Goal: Task Accomplishment & Management: Manage account settings

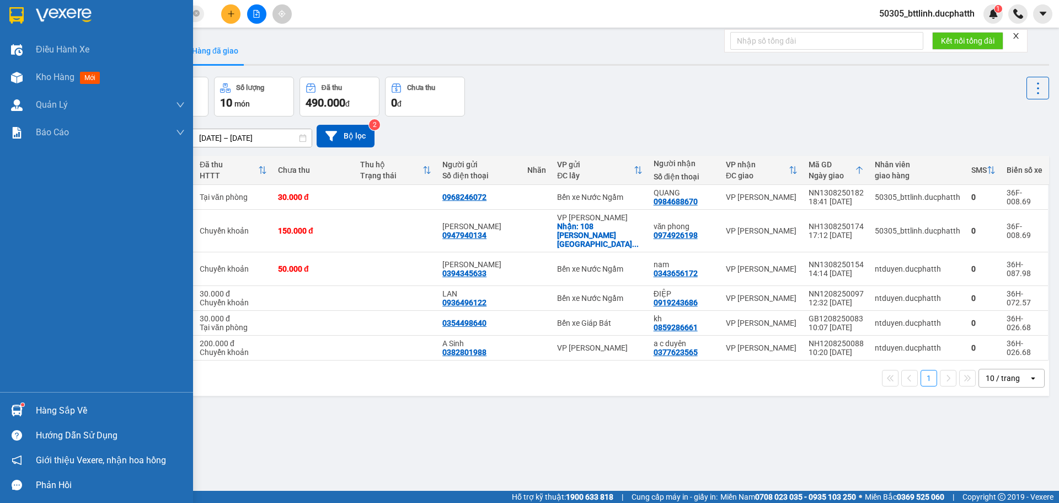
click at [81, 406] on div "Hàng sắp về" at bounding box center [110, 410] width 149 height 17
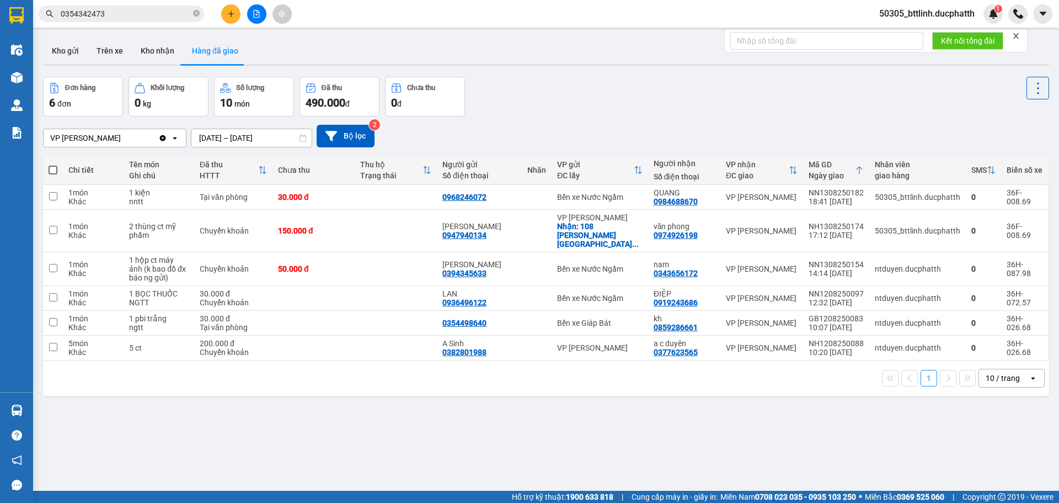
click at [559, 423] on section "Kết quả tìm kiếm ( 1 ) Bộ lọc Mã ĐH Trạng thái Món hàng Thu hộ Tổng cước Chưa c…" at bounding box center [529, 251] width 1059 height 503
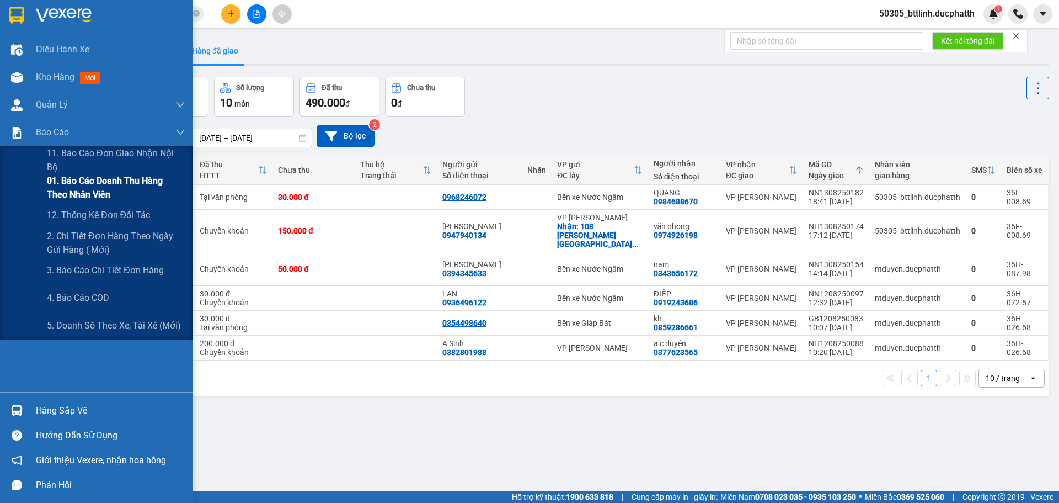
click at [73, 179] on span "01. Báo cáo doanh thu hàng theo nhân viên" at bounding box center [116, 188] width 138 height 28
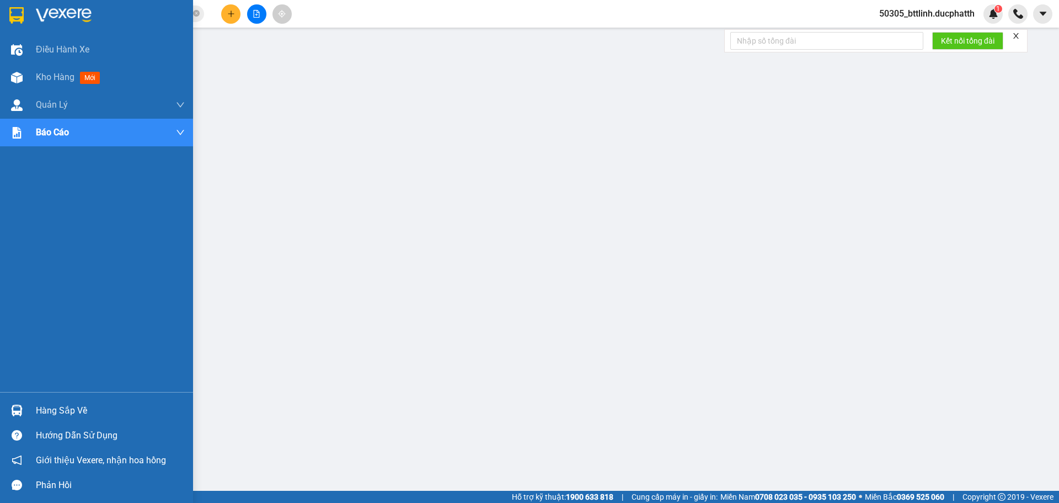
click at [22, 408] on img at bounding box center [17, 410] width 12 height 12
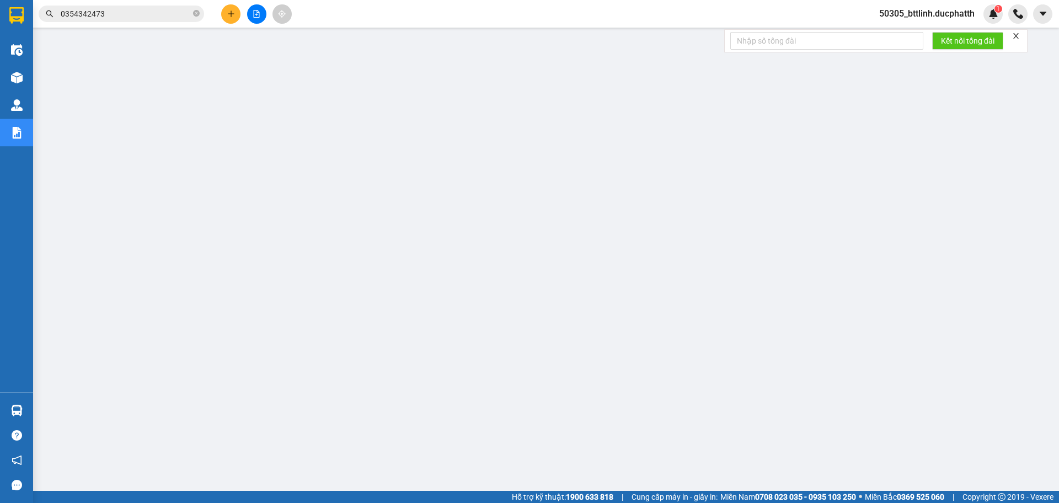
click at [916, 10] on span "50305_bttlinh.ducphatth" at bounding box center [927, 14] width 113 height 14
click at [913, 37] on span "Đăng xuất" at bounding box center [932, 34] width 92 height 12
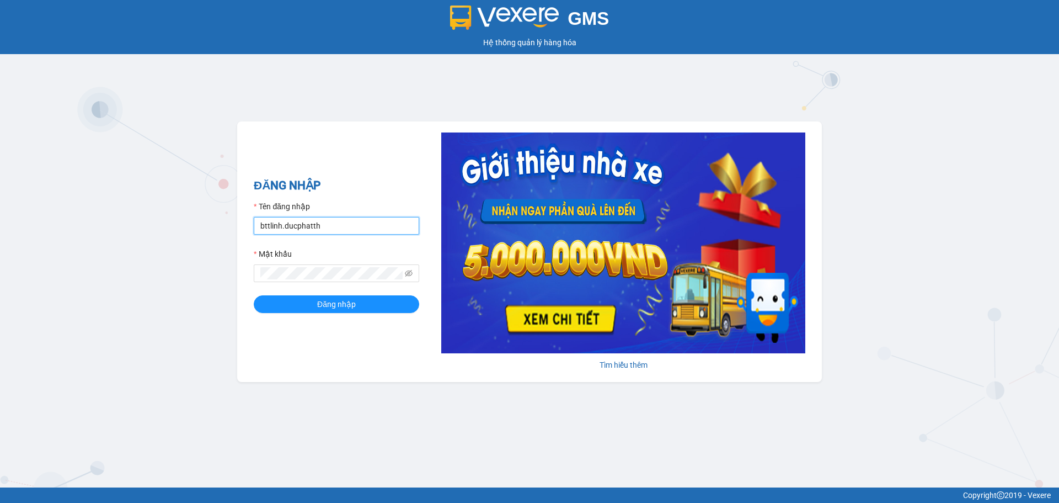
click at [366, 230] on input "bttlinh.ducphatth" at bounding box center [337, 226] width 166 height 18
type input "ntduyen.ducphatth"
click at [329, 311] on button "Đăng nhập" at bounding box center [337, 304] width 166 height 18
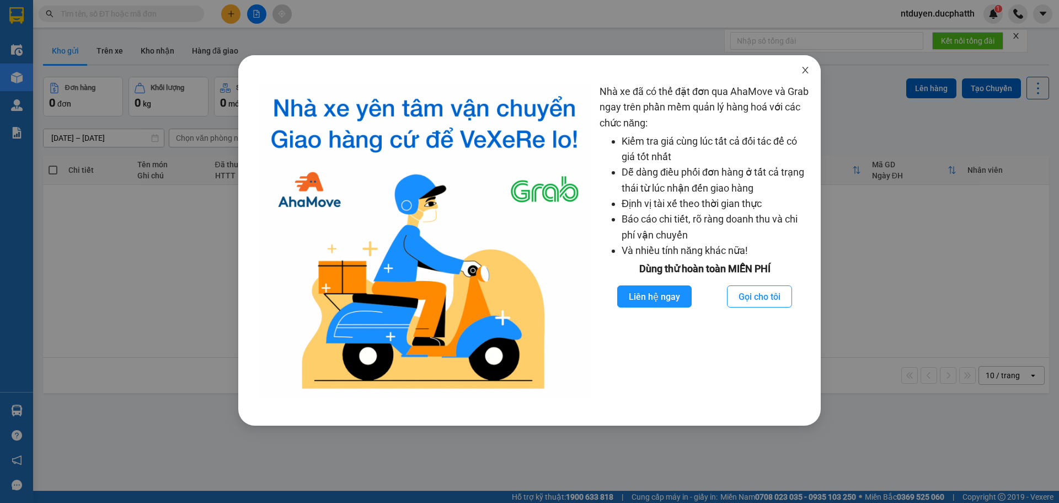
click at [806, 67] on icon "close" at bounding box center [805, 70] width 9 height 9
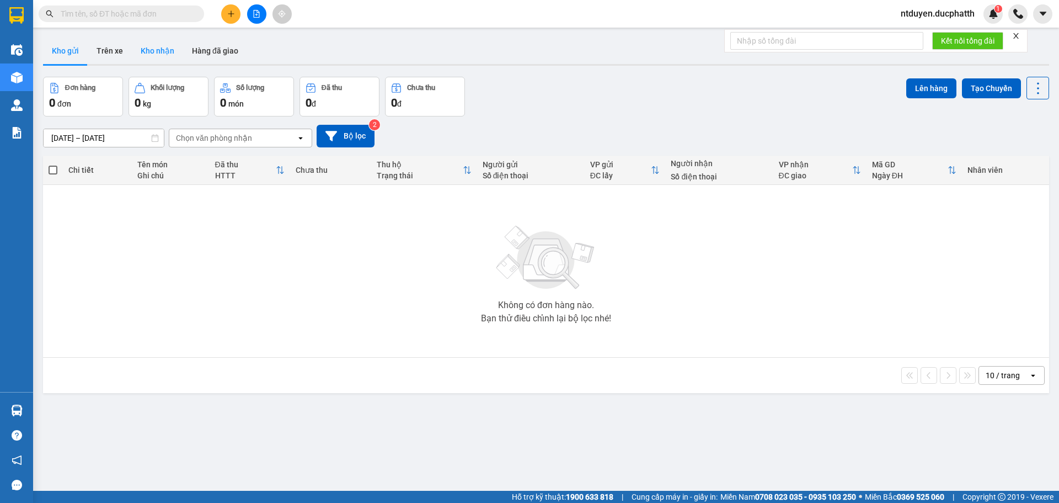
drag, startPoint x: 124, startPoint y: 42, endPoint x: 145, endPoint y: 46, distance: 21.2
click at [126, 43] on button "Trên xe" at bounding box center [110, 51] width 44 height 26
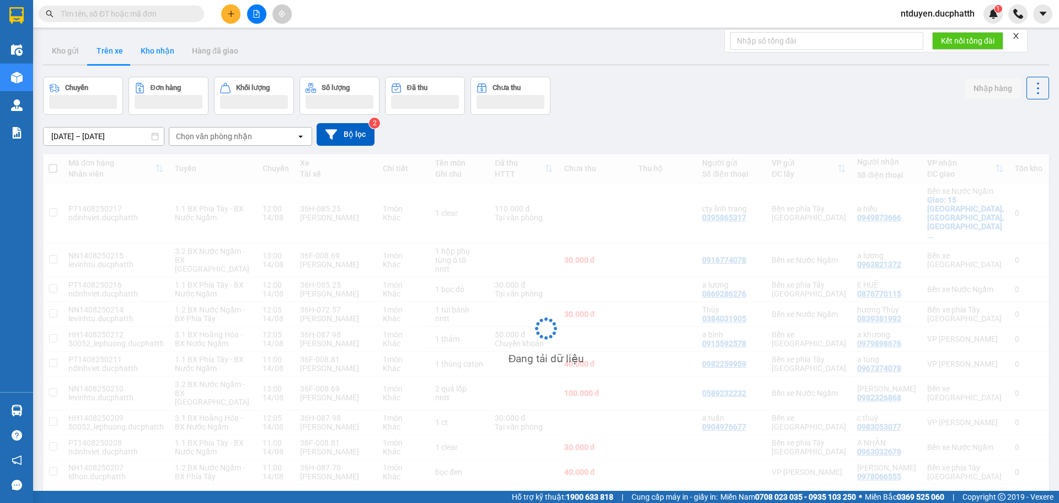
click at [151, 54] on button "Kho nhận" at bounding box center [157, 51] width 51 height 26
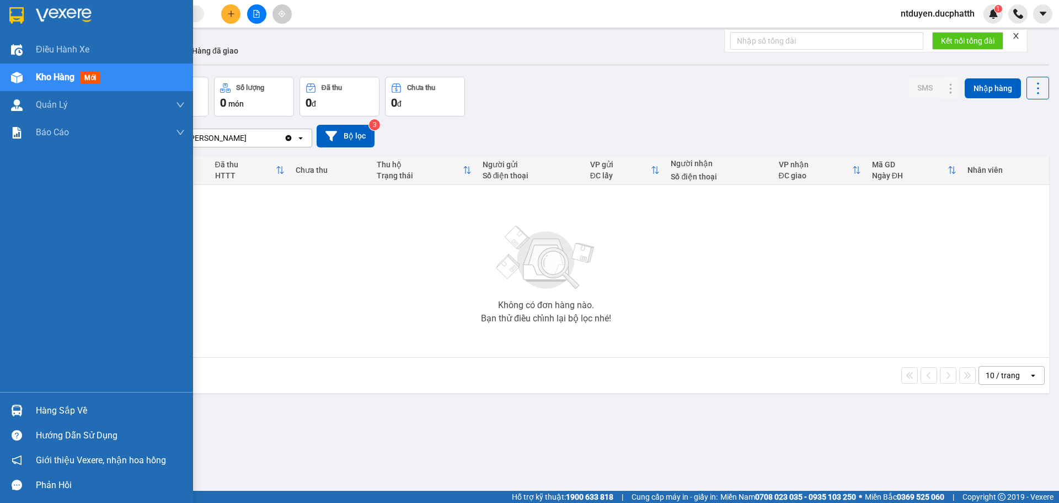
click at [26, 411] on div "Hàng sắp về" at bounding box center [96, 410] width 193 height 25
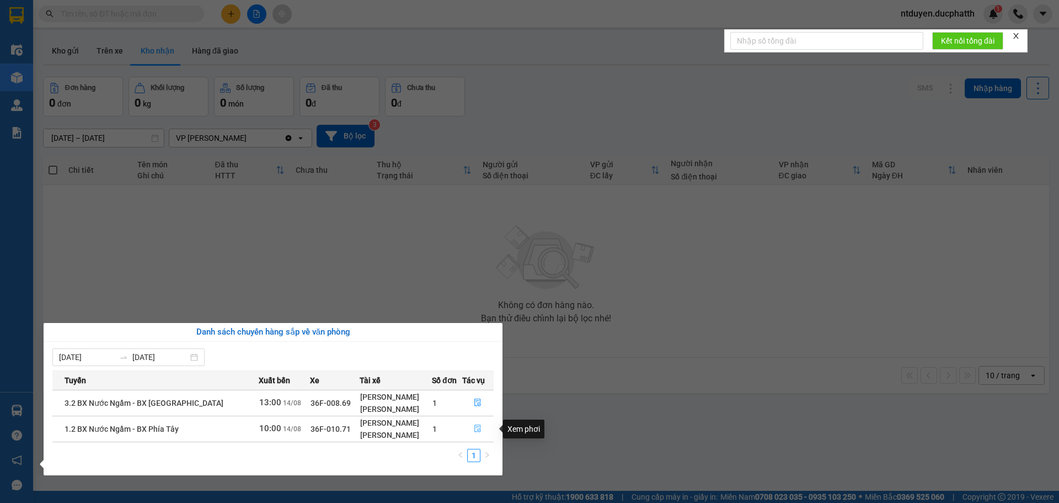
click at [477, 429] on icon "file-done" at bounding box center [478, 428] width 8 height 8
